Goal: Find specific page/section: Find specific page/section

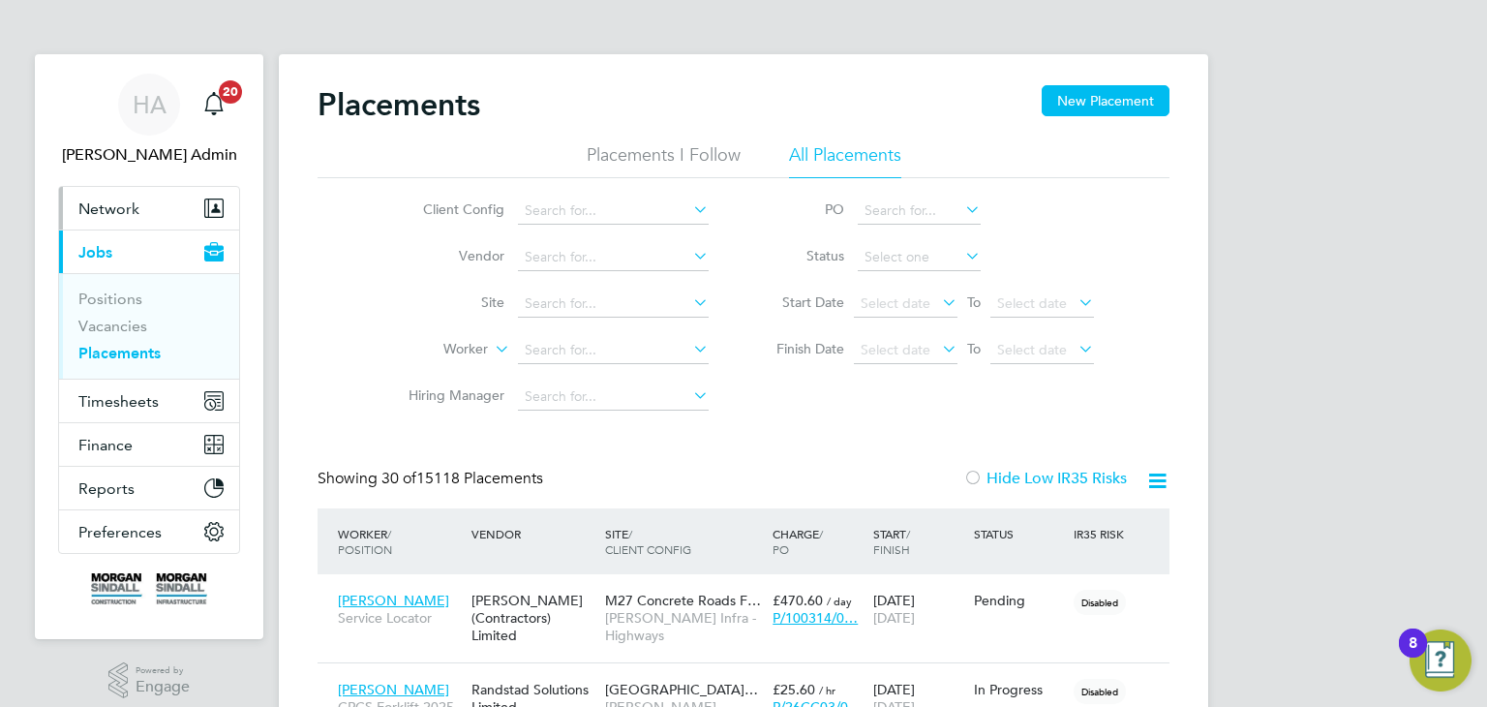
click at [111, 213] on span "Network" at bounding box center [108, 208] width 61 height 18
click at [106, 215] on span "Network" at bounding box center [108, 208] width 61 height 18
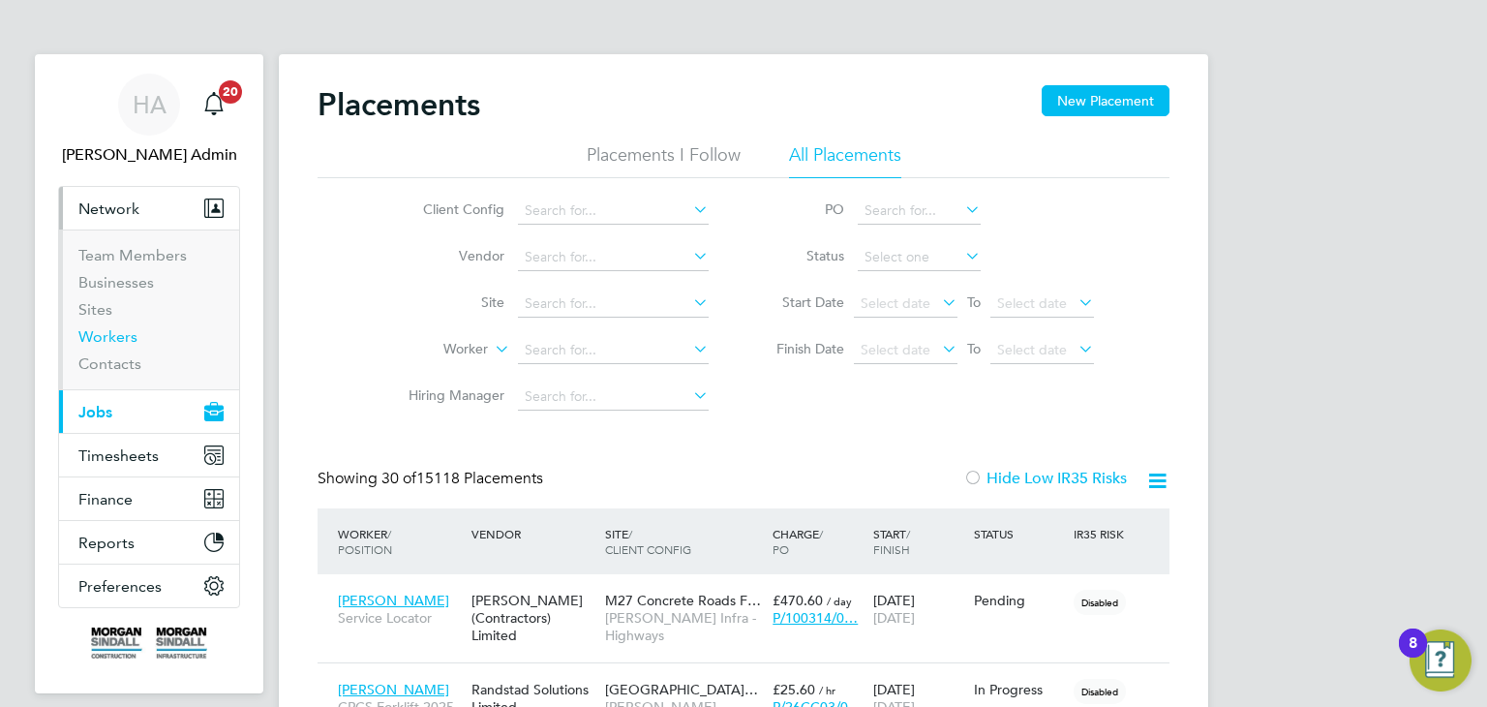
click at [114, 332] on link "Workers" at bounding box center [107, 336] width 59 height 18
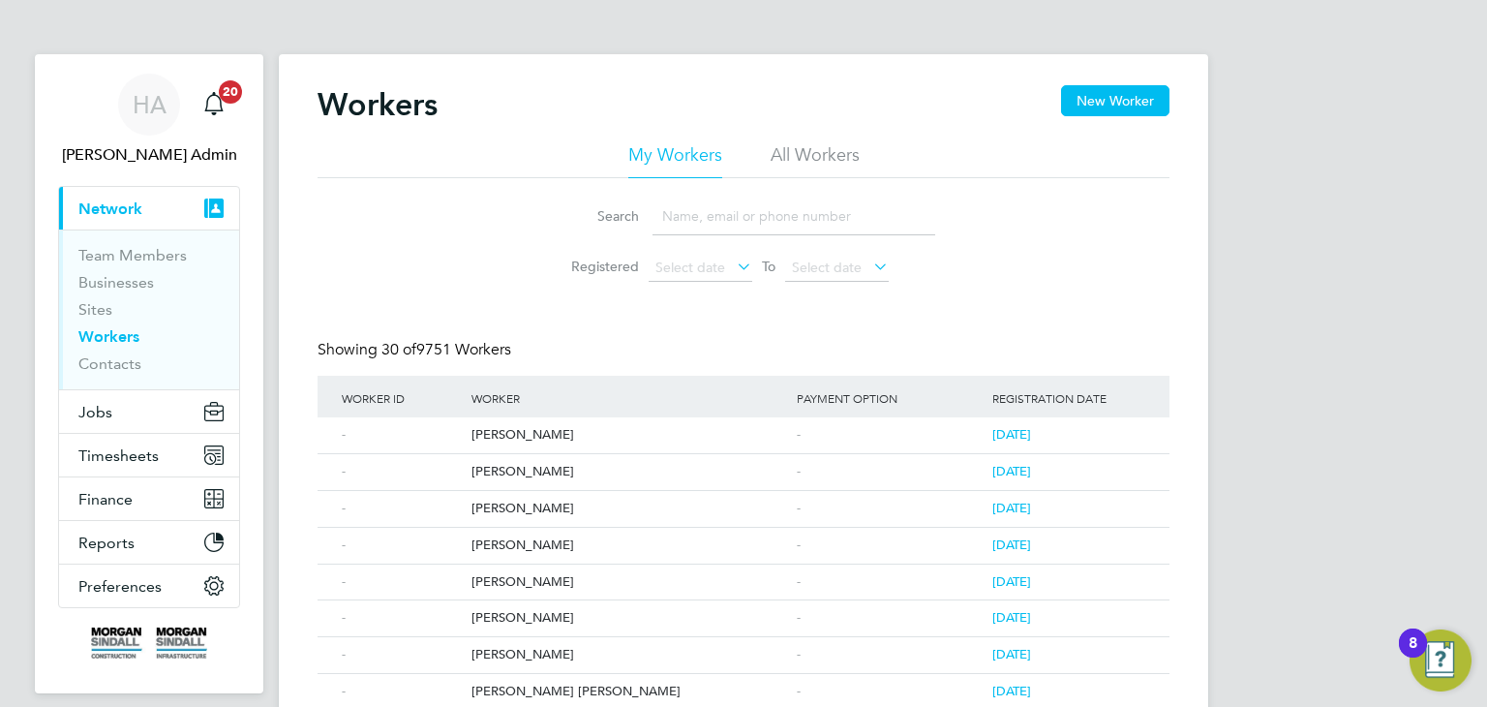
click at [685, 201] on input at bounding box center [793, 216] width 283 height 38
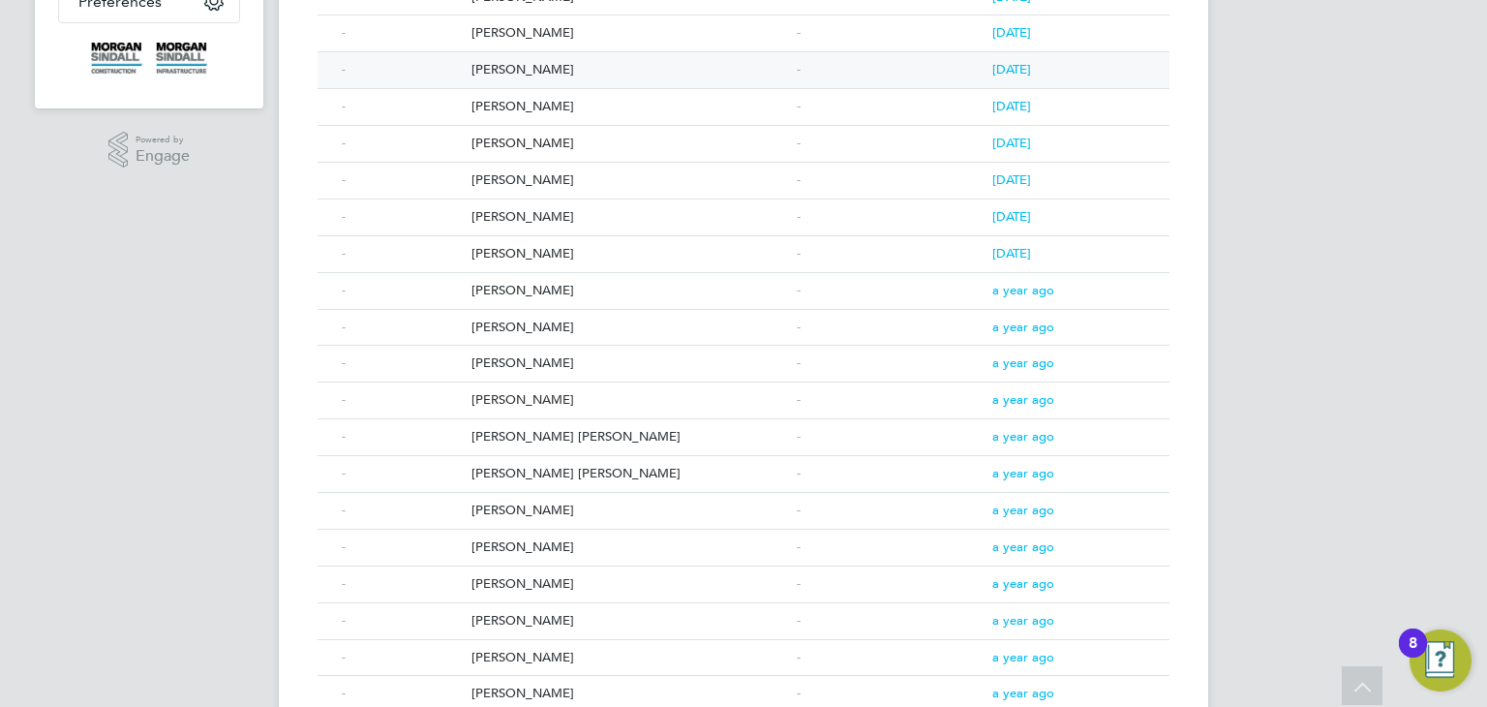
scroll to position [587, 0]
type input "robert"
click at [556, 571] on div "[PERSON_NAME]" at bounding box center [629, 582] width 325 height 36
